Goal: Transaction & Acquisition: Purchase product/service

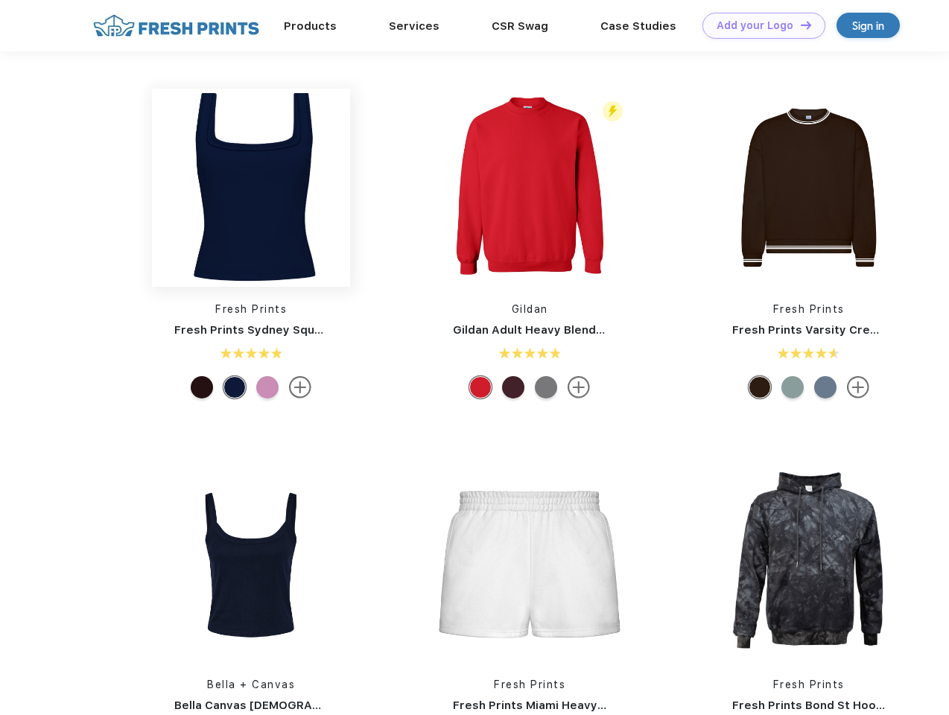
scroll to position [1, 0]
click at [758, 25] on link "Add your Logo Design Tool" at bounding box center [763, 26] width 123 height 26
click at [0, 0] on div "Design Tool" at bounding box center [0, 0] width 0 height 0
click at [799, 25] on link "Add your Logo Design Tool" at bounding box center [763, 26] width 123 height 26
click at [251, 188] on img at bounding box center [251, 188] width 198 height 198
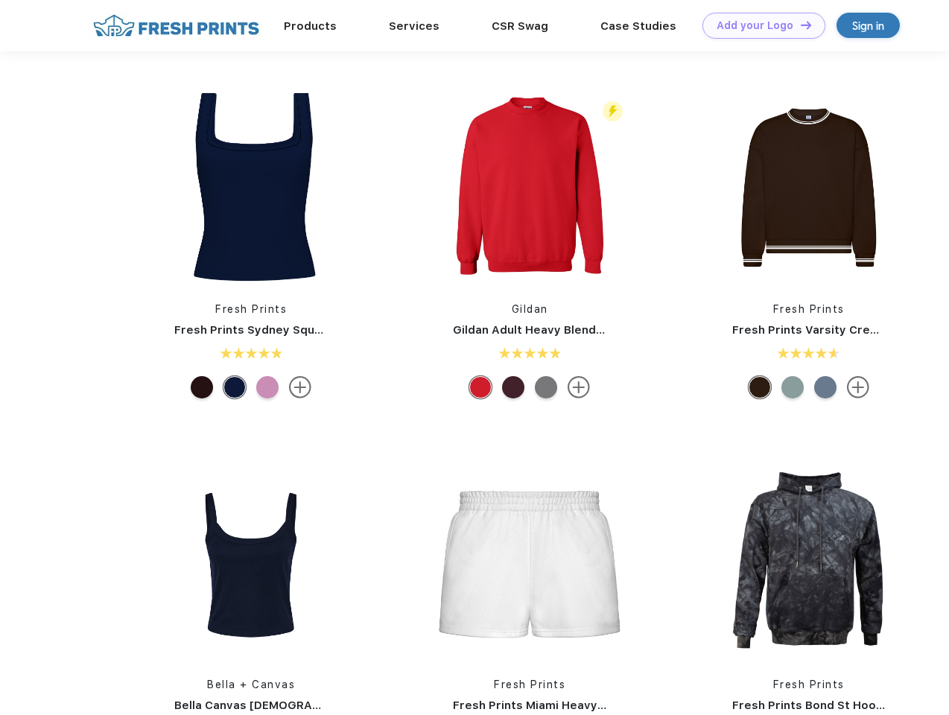
click at [202, 387] on div at bounding box center [202, 387] width 22 height 22
click at [235, 387] on div at bounding box center [234, 387] width 22 height 22
click at [267, 387] on div at bounding box center [267, 387] width 22 height 22
click at [529, 188] on img at bounding box center [529, 188] width 198 height 198
click at [480, 387] on div at bounding box center [480, 387] width 22 height 22
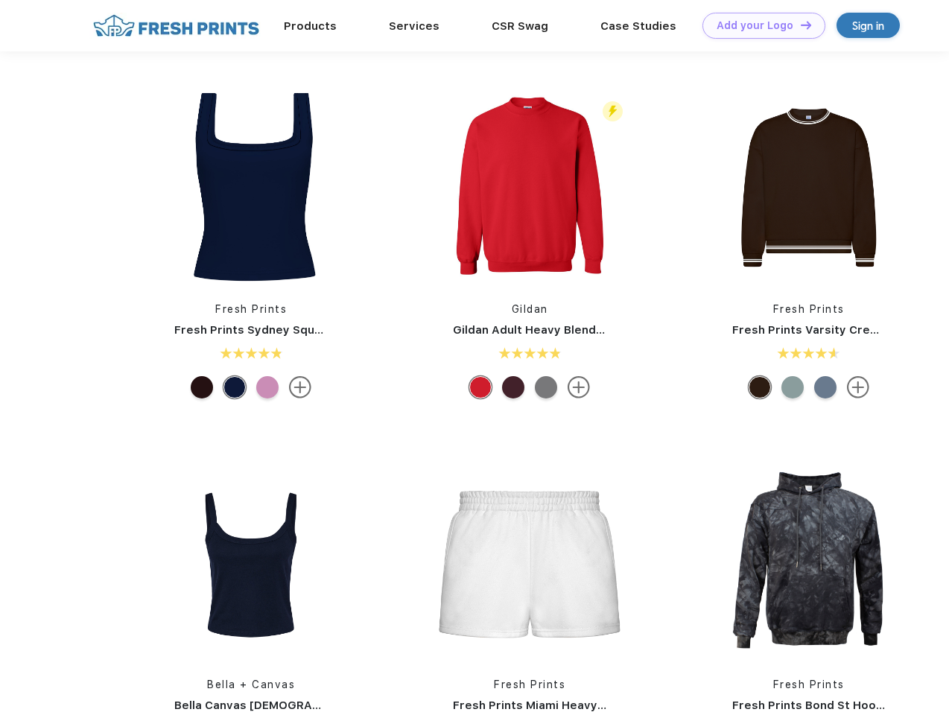
click at [513, 387] on div at bounding box center [513, 387] width 22 height 22
